Goal: Book appointment/travel/reservation

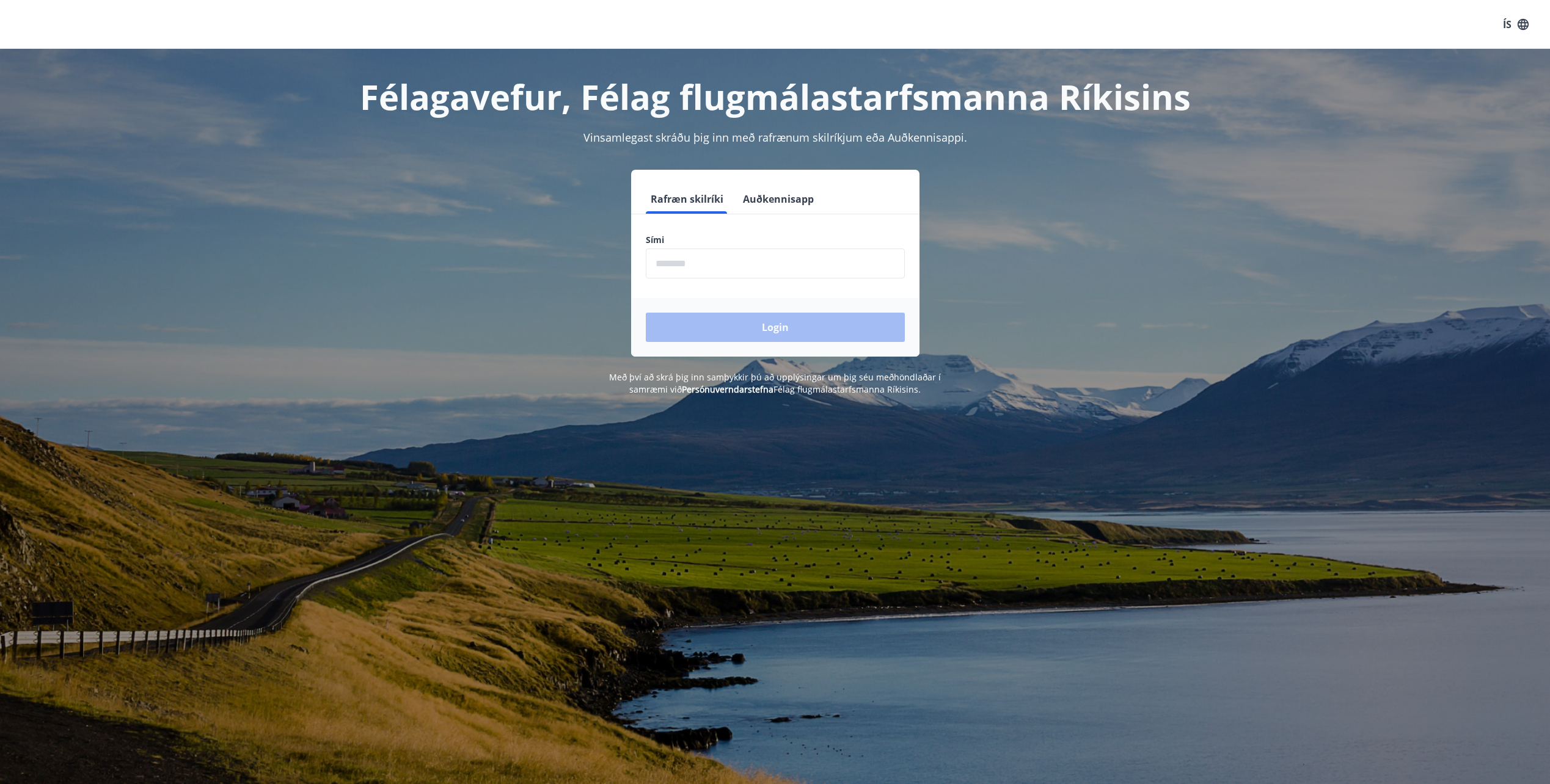
click at [686, 263] on input "phone" at bounding box center [775, 263] width 259 height 30
type input "********"
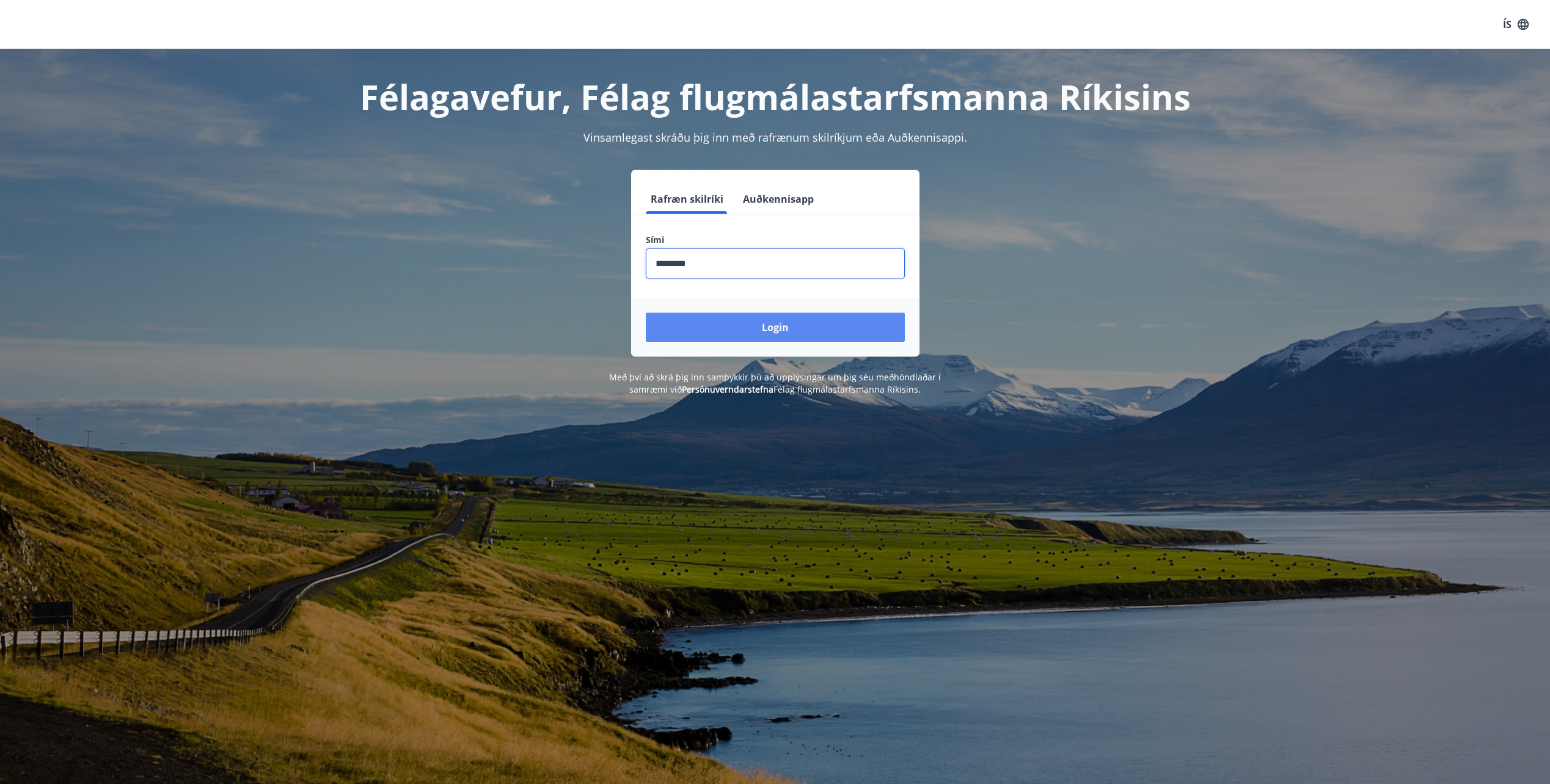
click at [741, 331] on button "Login" at bounding box center [775, 327] width 259 height 29
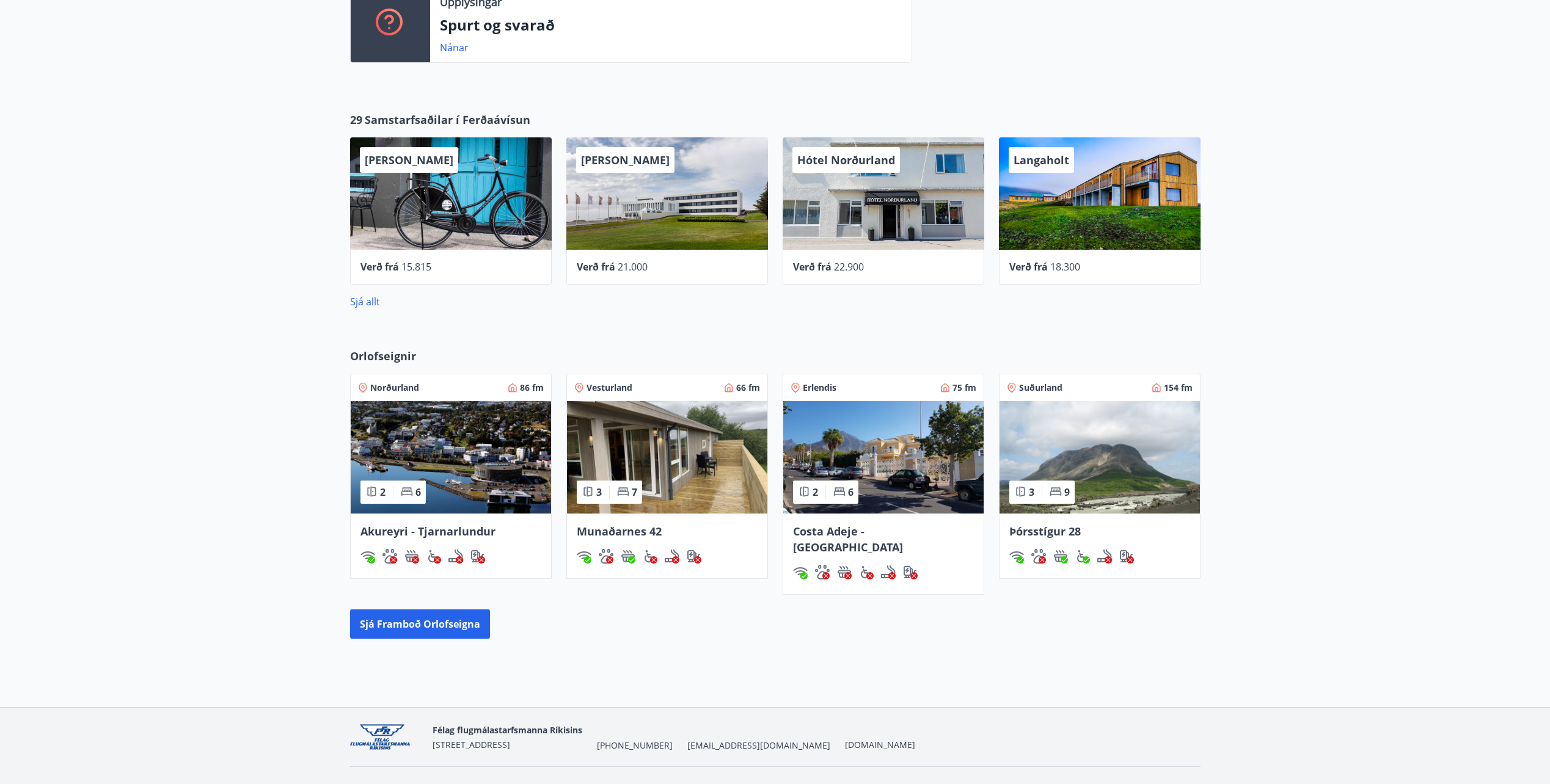
scroll to position [459, 0]
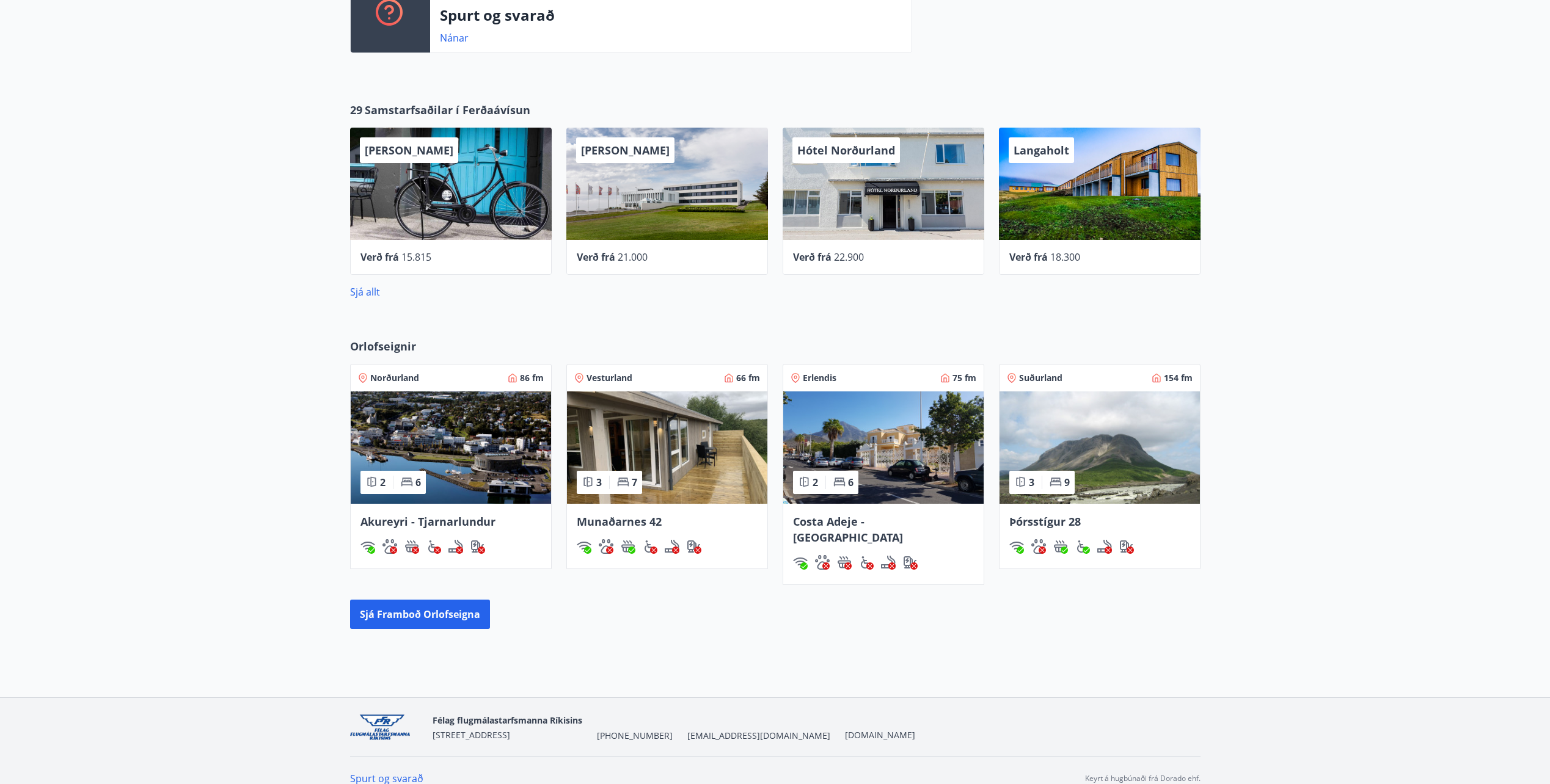
click at [876, 519] on span "Costa Adeje -[GEOGRAPHIC_DATA]" at bounding box center [848, 529] width 110 height 31
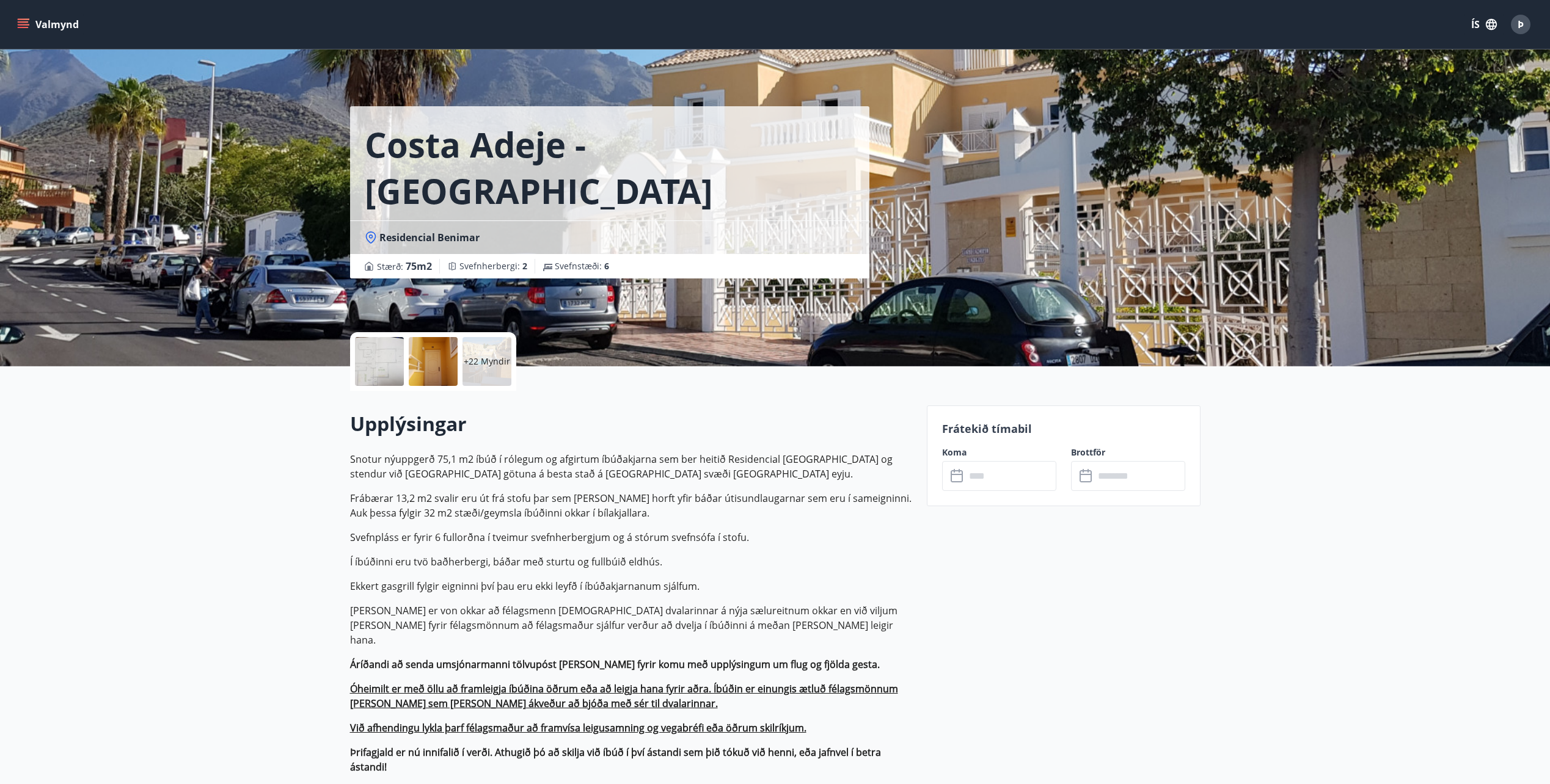
click at [988, 476] on input "text" at bounding box center [1011, 476] width 91 height 30
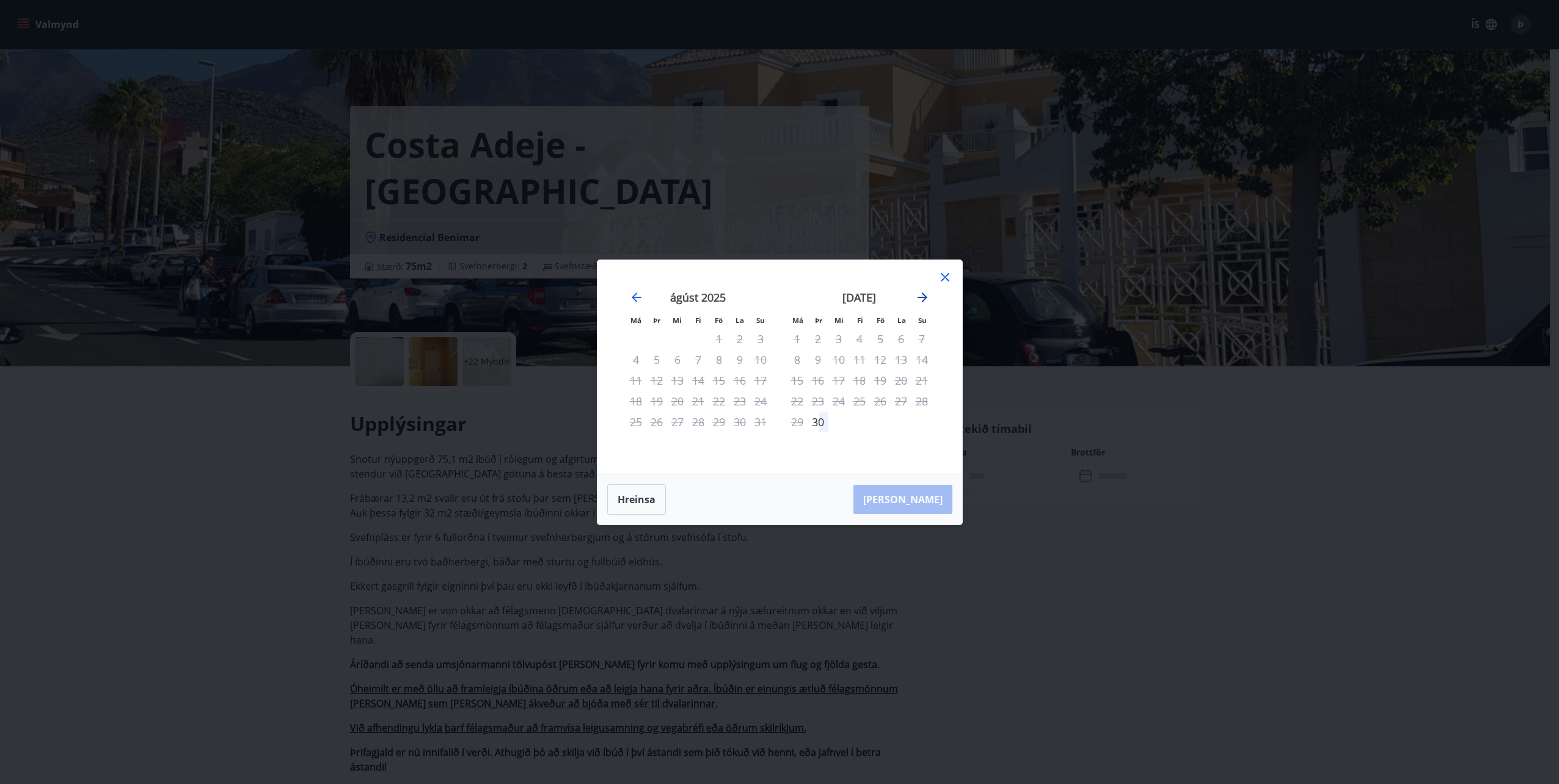
click at [922, 301] on icon "Move forward to switch to the next month." at bounding box center [922, 297] width 15 height 15
click at [816, 366] on span at bounding box center [817, 365] width 8 height 6
click at [819, 365] on span at bounding box center [817, 365] width 8 height 6
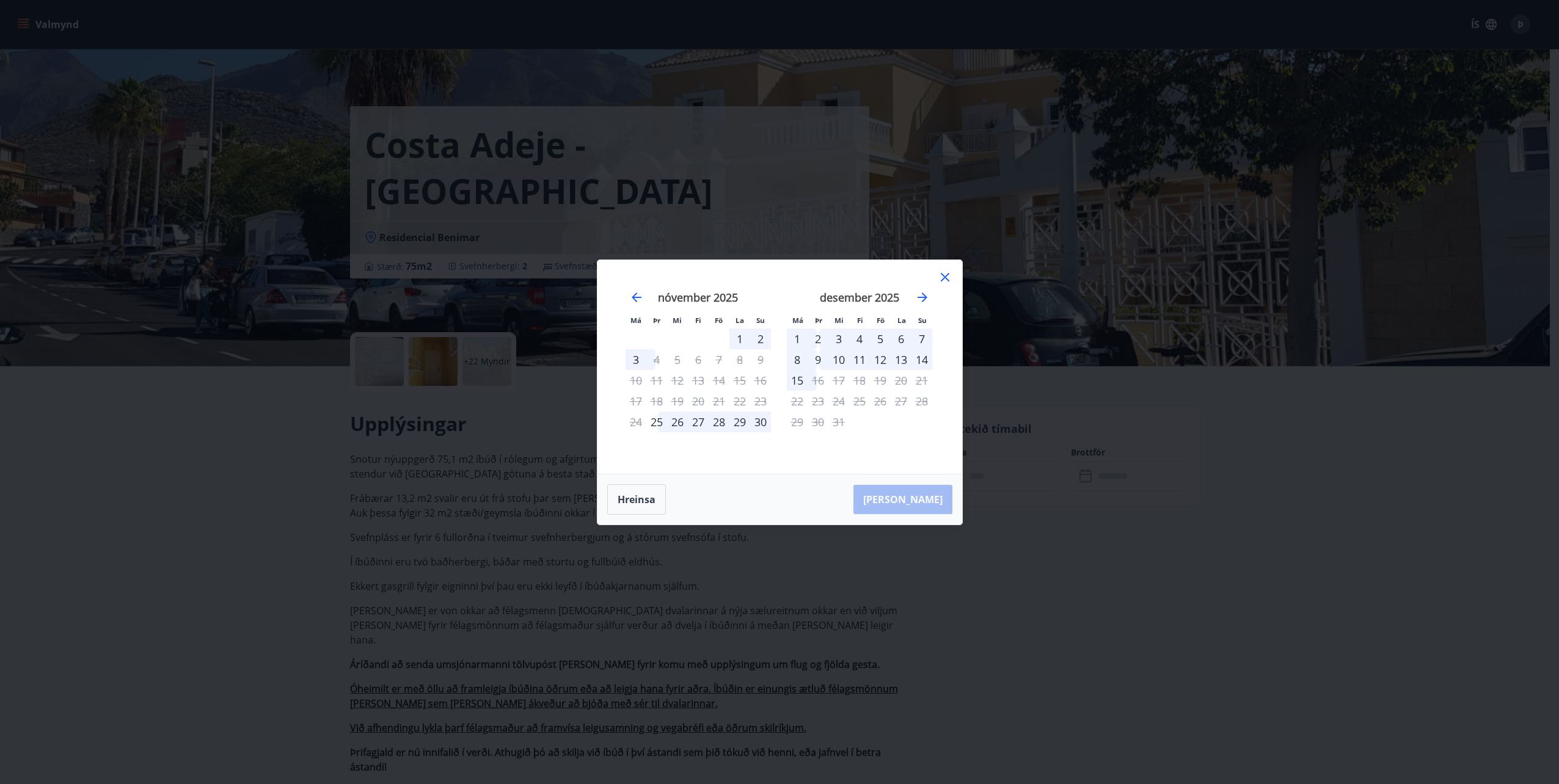
click at [819, 359] on div "9" at bounding box center [818, 359] width 20 height 20
click at [819, 382] on div "16" at bounding box center [818, 380] width 20 height 20
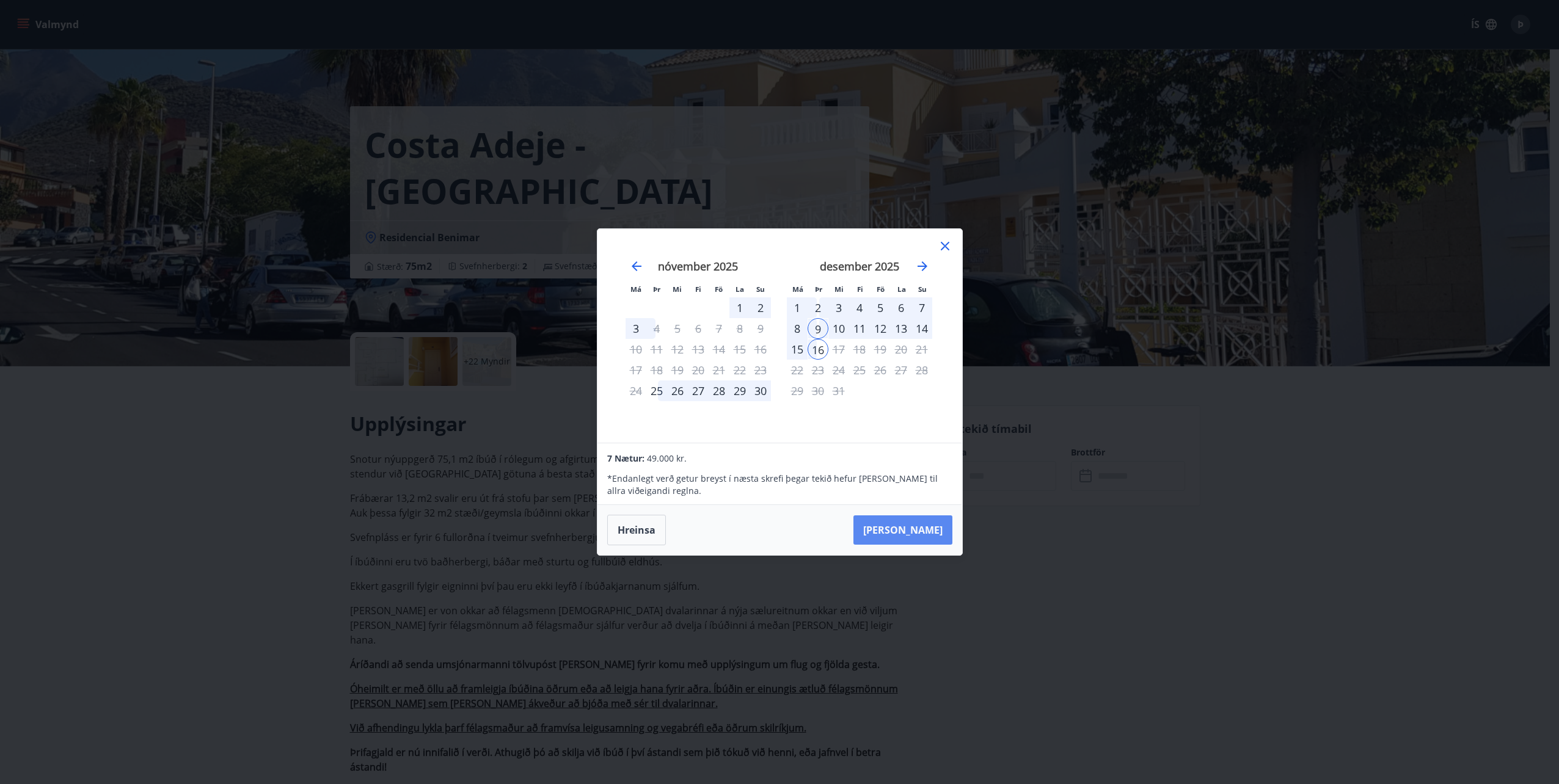
click at [922, 535] on button "Taka Frá" at bounding box center [903, 530] width 99 height 29
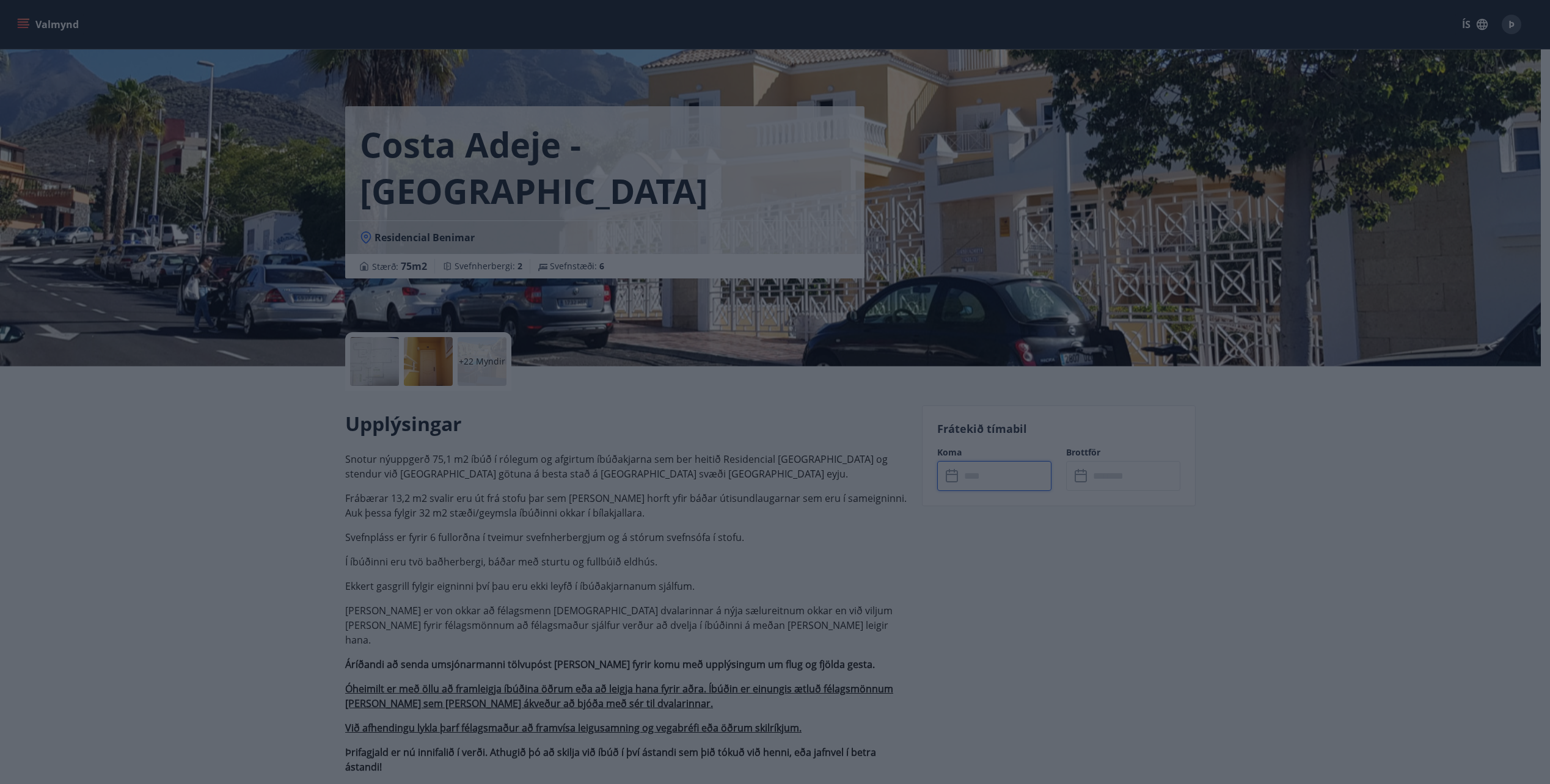
type input "******"
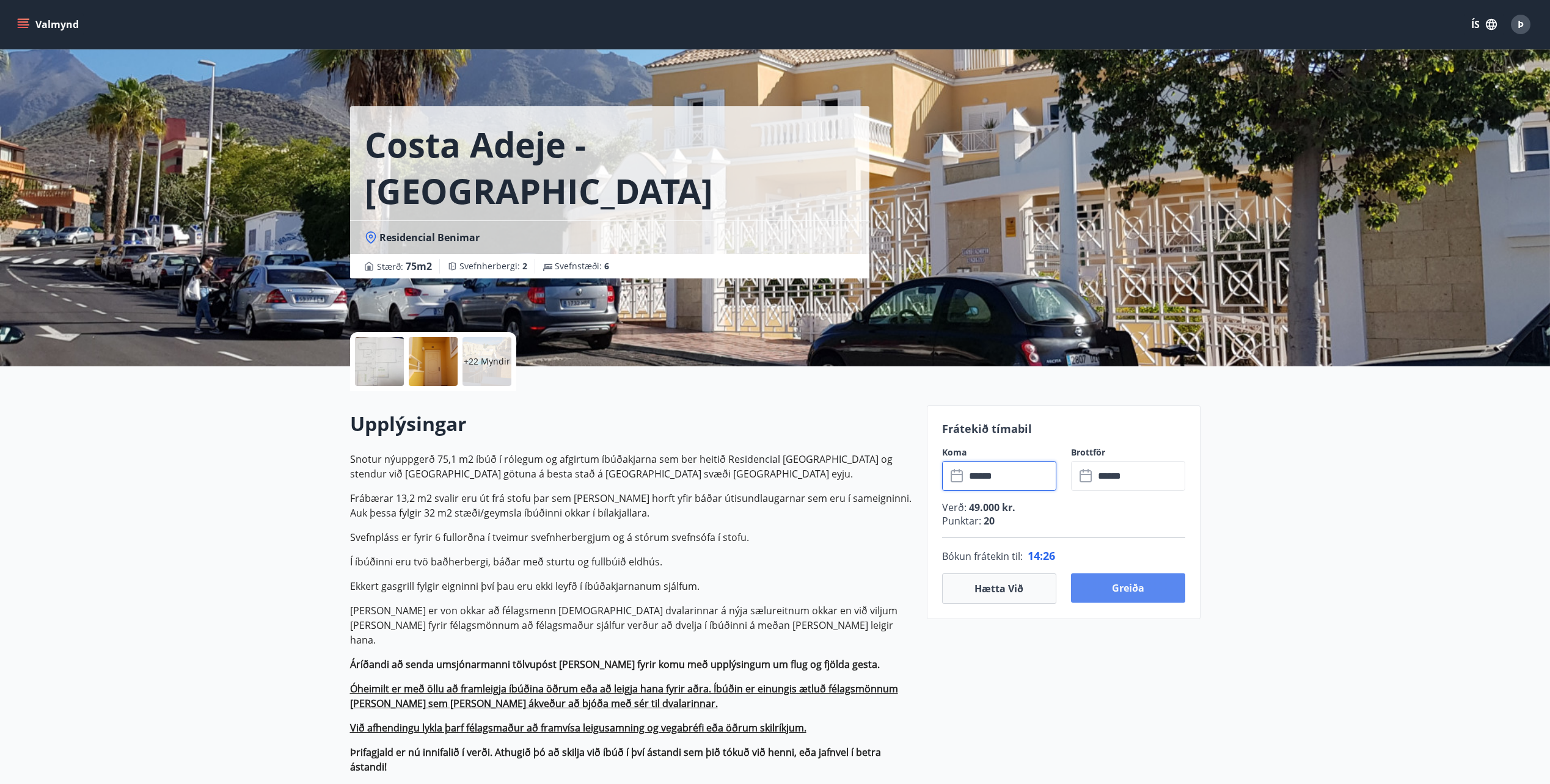
click at [1132, 591] on button "Greiða" at bounding box center [1128, 588] width 115 height 29
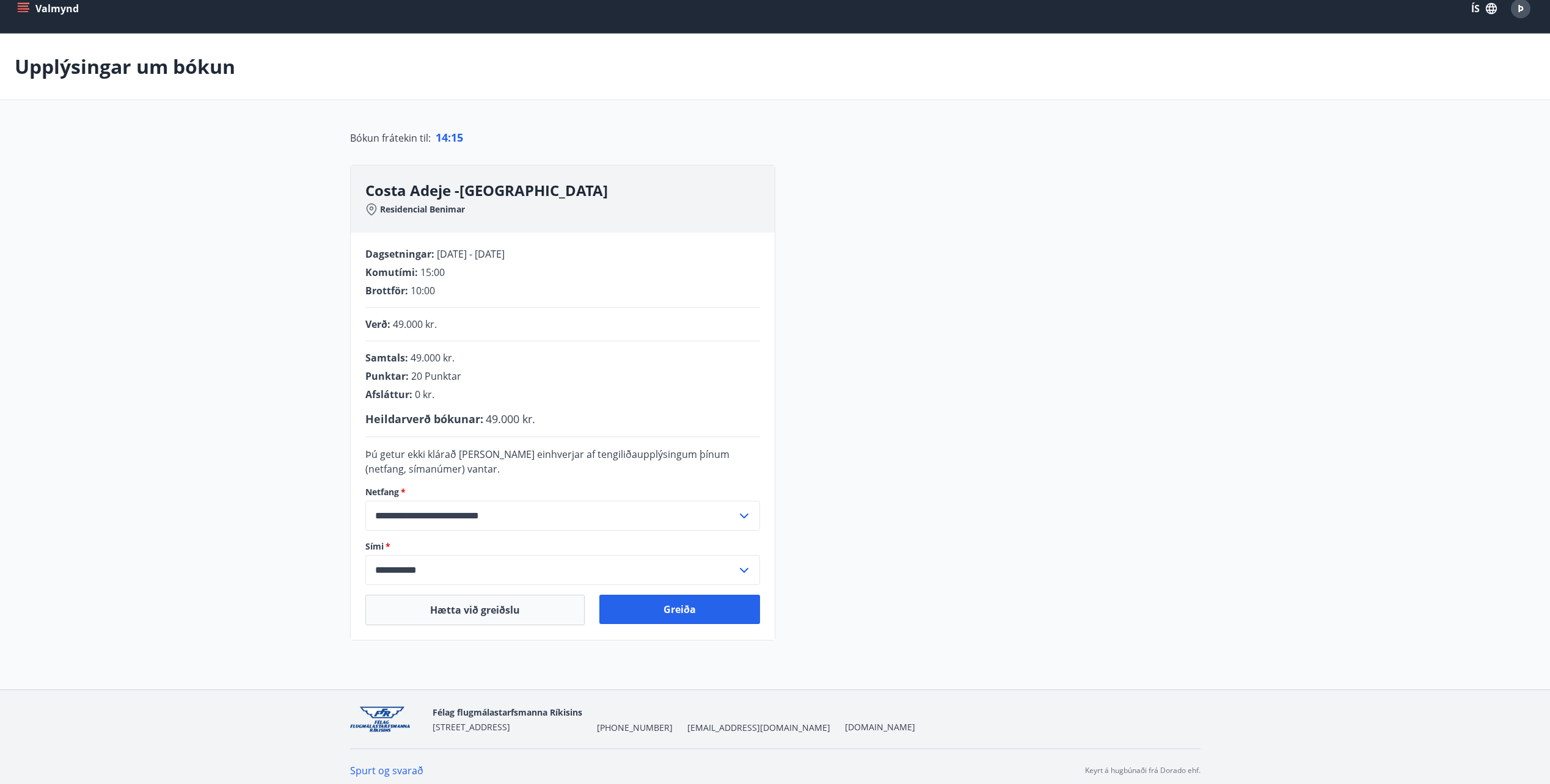
scroll to position [24, 0]
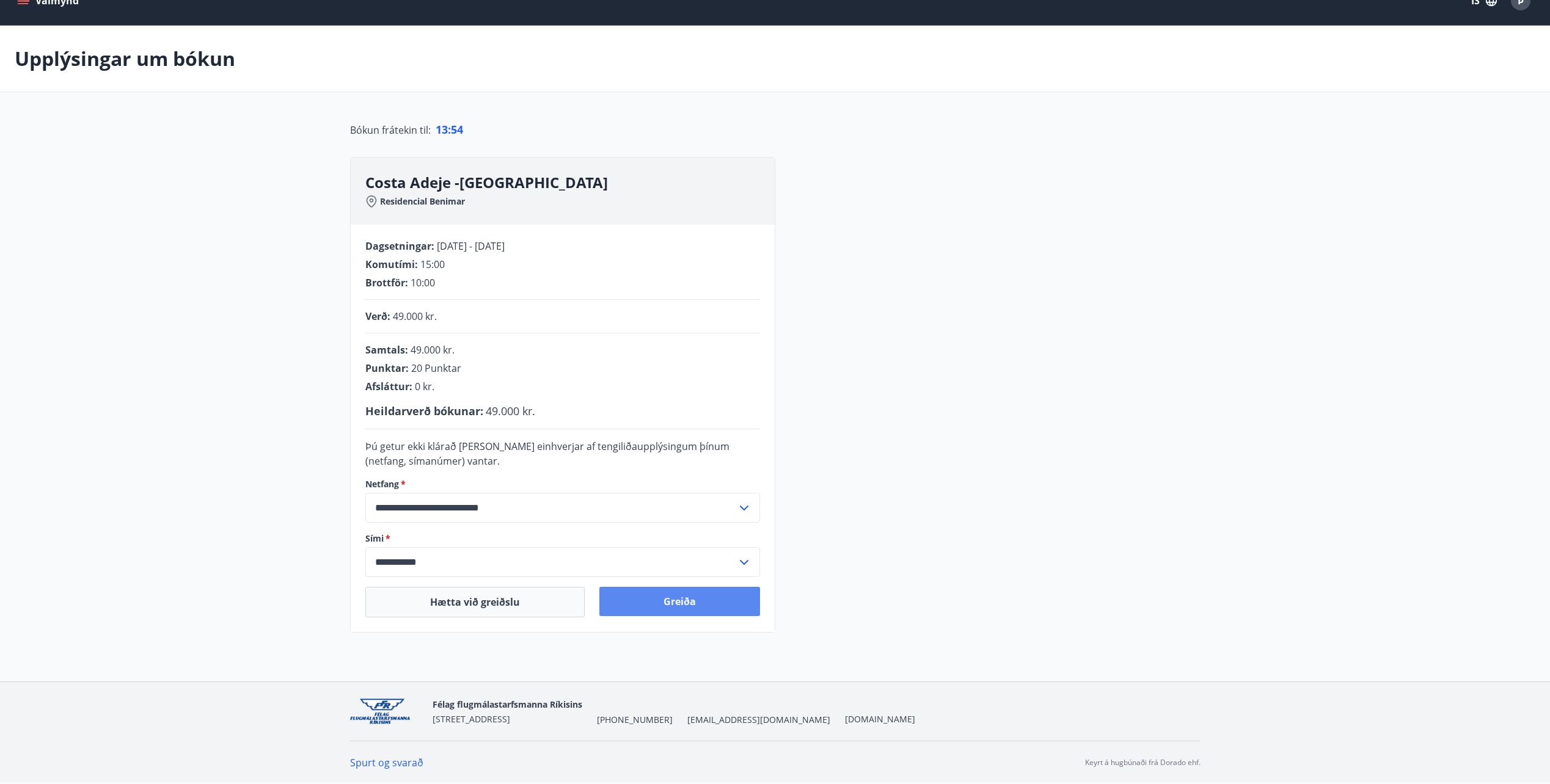
click at [704, 604] on button "Greiða" at bounding box center [679, 602] width 161 height 29
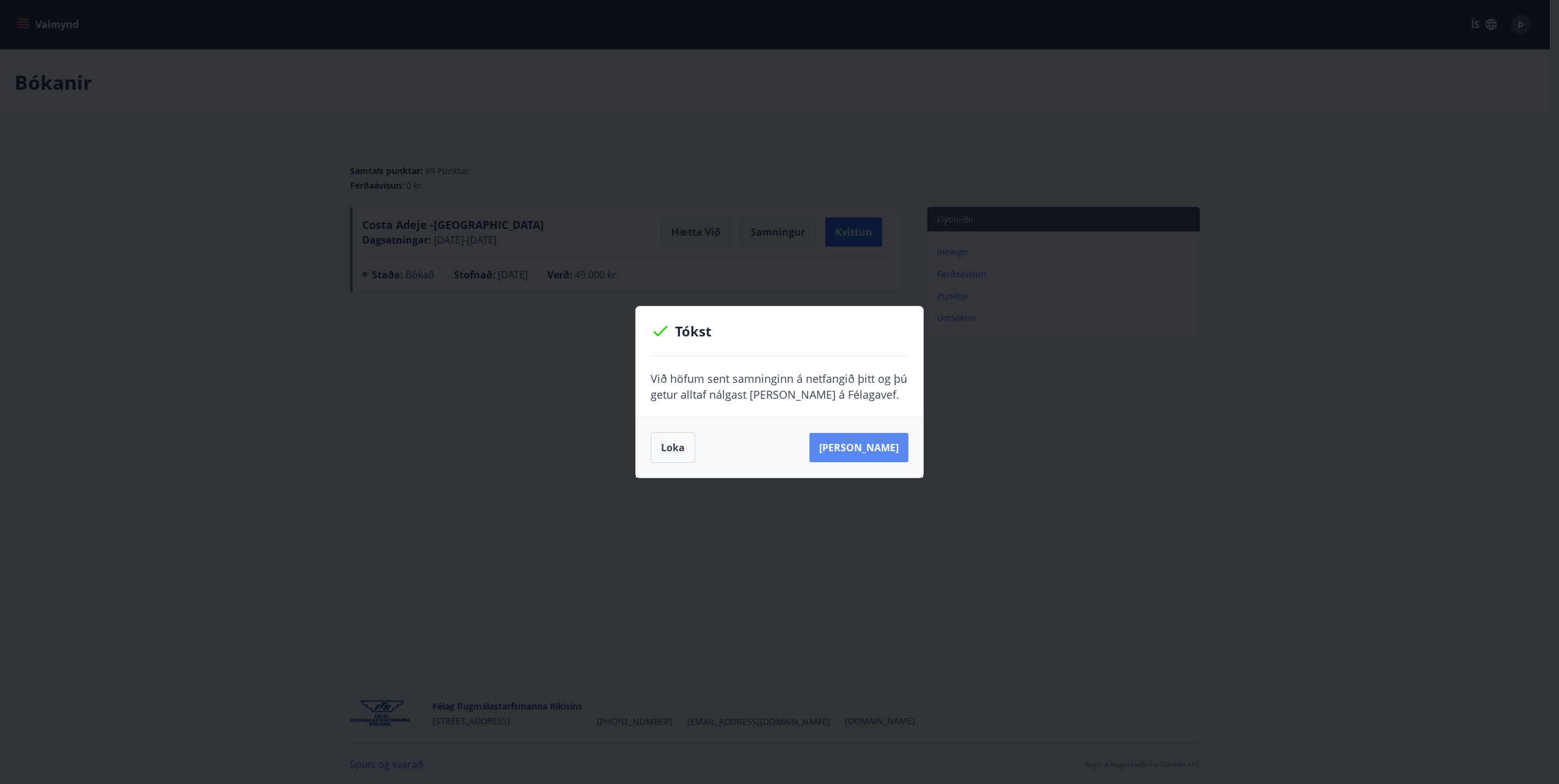
click at [869, 450] on button "[PERSON_NAME]" at bounding box center [859, 448] width 99 height 29
